Goal: Task Accomplishment & Management: Manage account settings

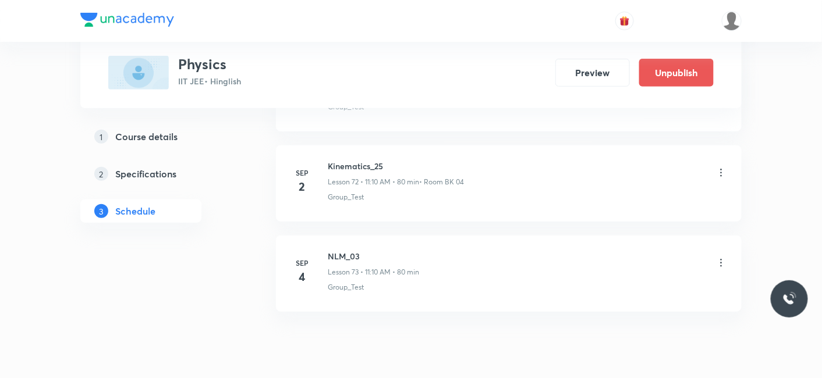
scroll to position [7116, 0]
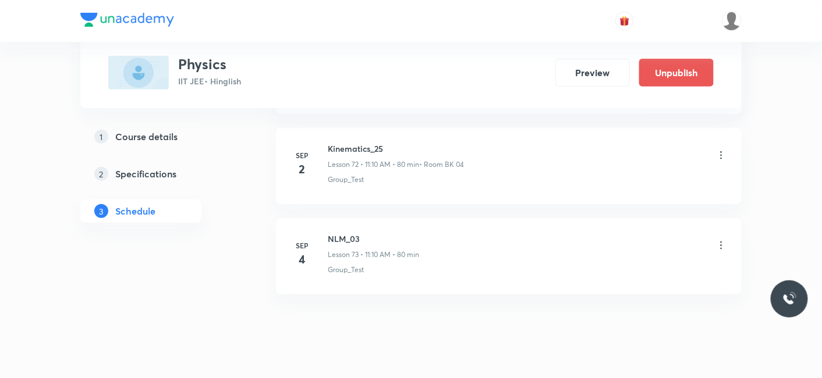
click at [726, 240] on icon at bounding box center [721, 246] width 12 height 12
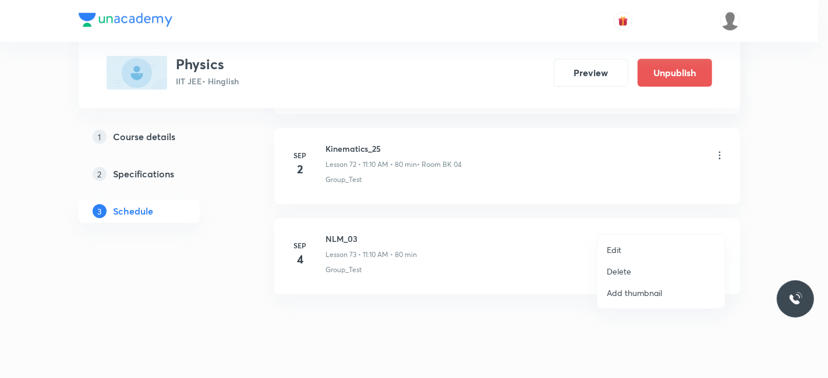
click at [617, 268] on p "Delete" at bounding box center [619, 271] width 24 height 12
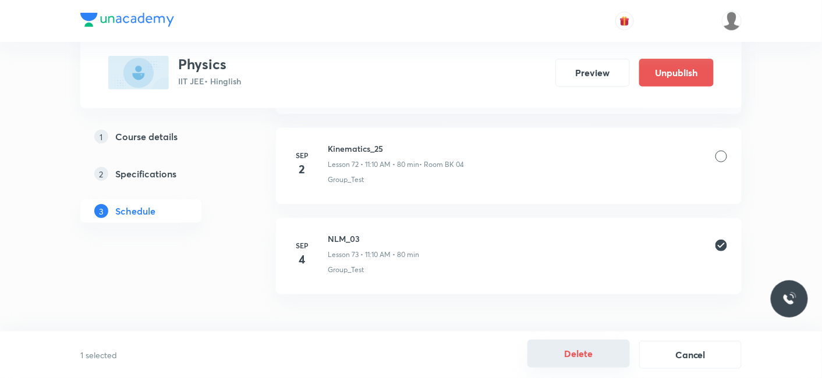
click at [574, 363] on button "Delete" at bounding box center [578, 354] width 102 height 28
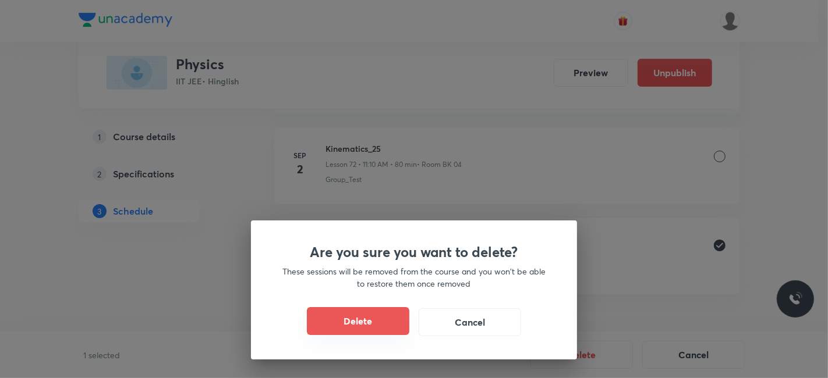
click at [311, 320] on button "Delete" at bounding box center [358, 321] width 102 height 28
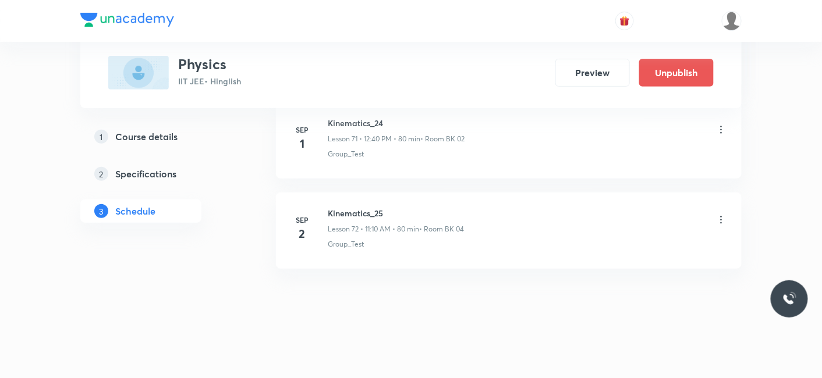
scroll to position [7026, 0]
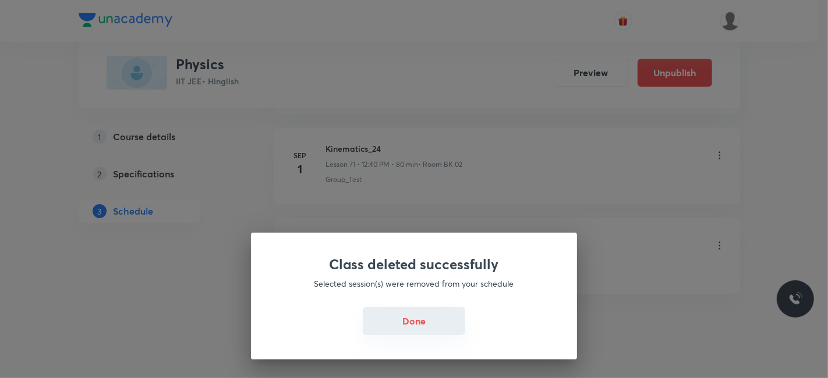
click at [406, 332] on button "Done" at bounding box center [414, 321] width 102 height 28
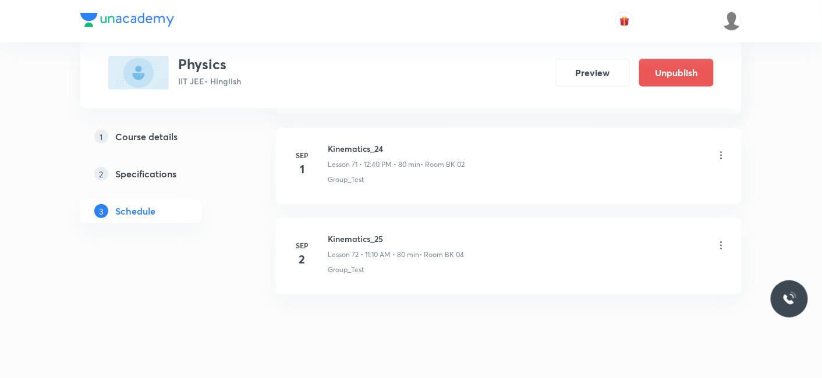
click at [158, 136] on h5 "Course details" at bounding box center [146, 137] width 62 height 14
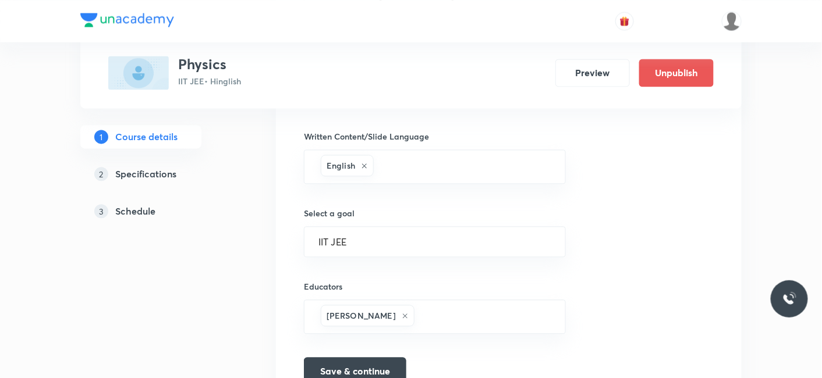
scroll to position [770, 0]
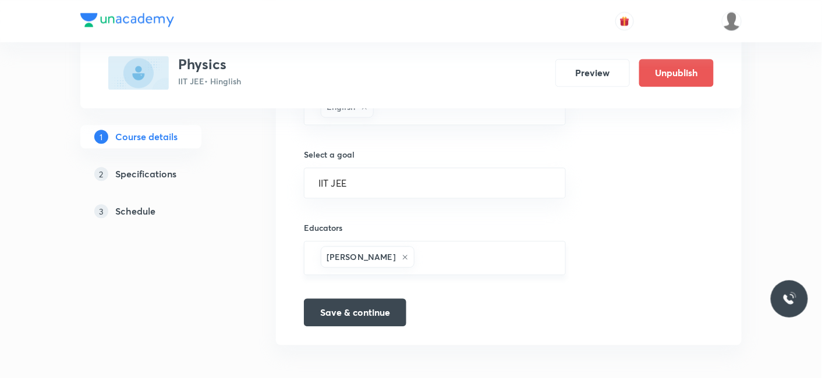
click at [438, 253] on input "text" at bounding box center [484, 258] width 134 height 22
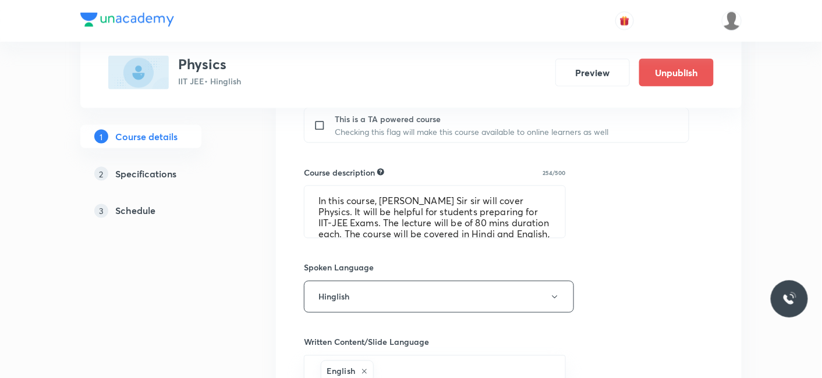
scroll to position [382, 0]
